Goal: Navigation & Orientation: Find specific page/section

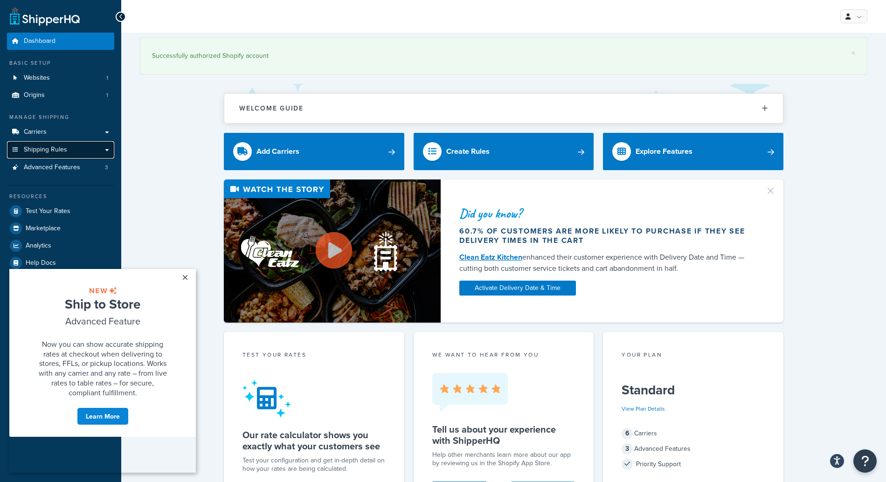
click at [50, 147] on span "Shipping Rules" at bounding box center [45, 150] width 43 height 8
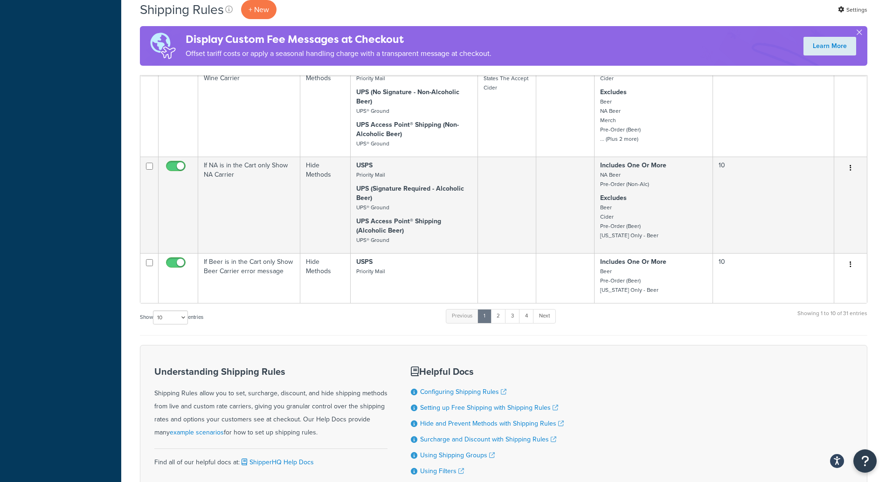
scroll to position [866, 0]
click at [500, 324] on link "2" at bounding box center [497, 317] width 15 height 14
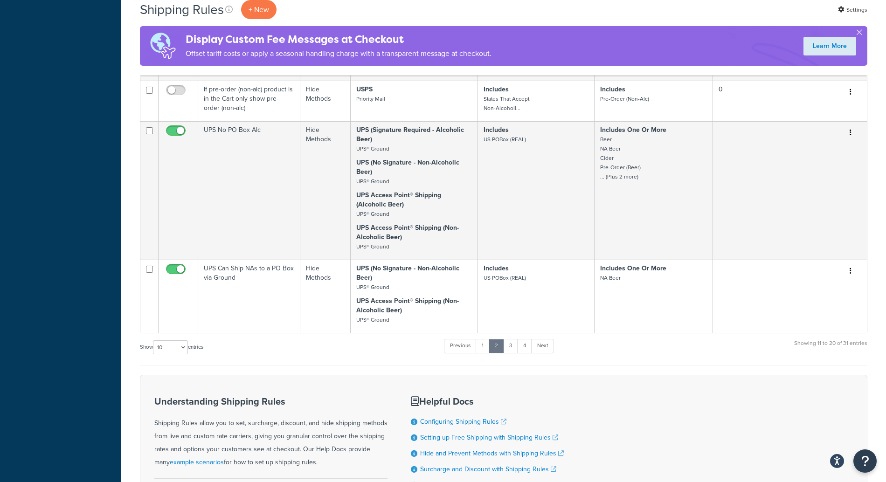
scroll to position [467, 0]
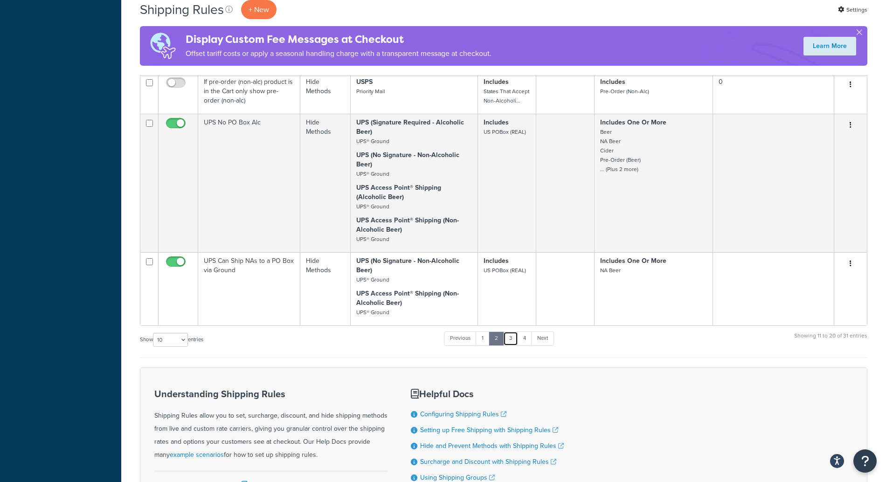
click at [515, 345] on link "3" at bounding box center [510, 338] width 15 height 14
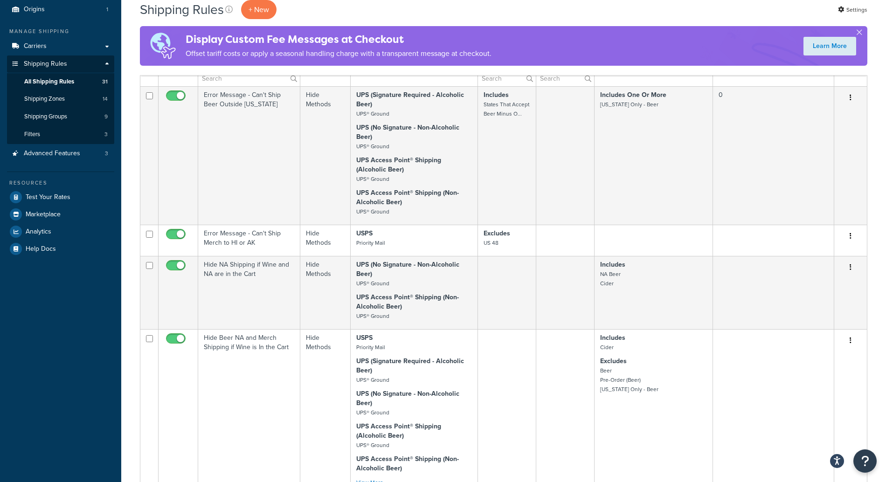
scroll to position [84, 0]
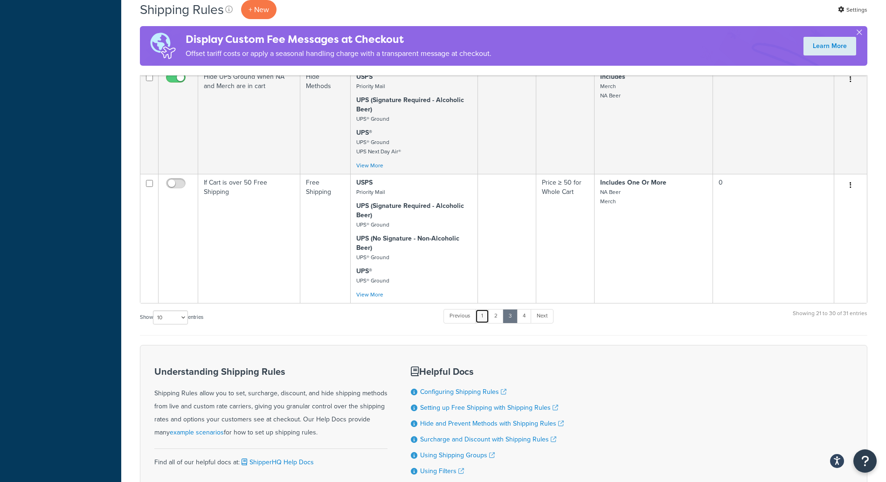
click at [486, 323] on link "1" at bounding box center [482, 316] width 14 height 14
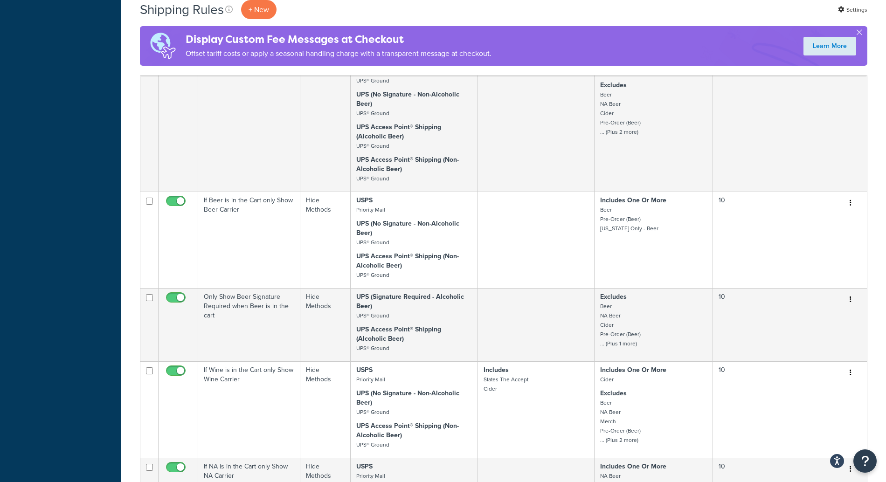
scroll to position [0, 0]
